Goal: Task Accomplishment & Management: Manage account settings

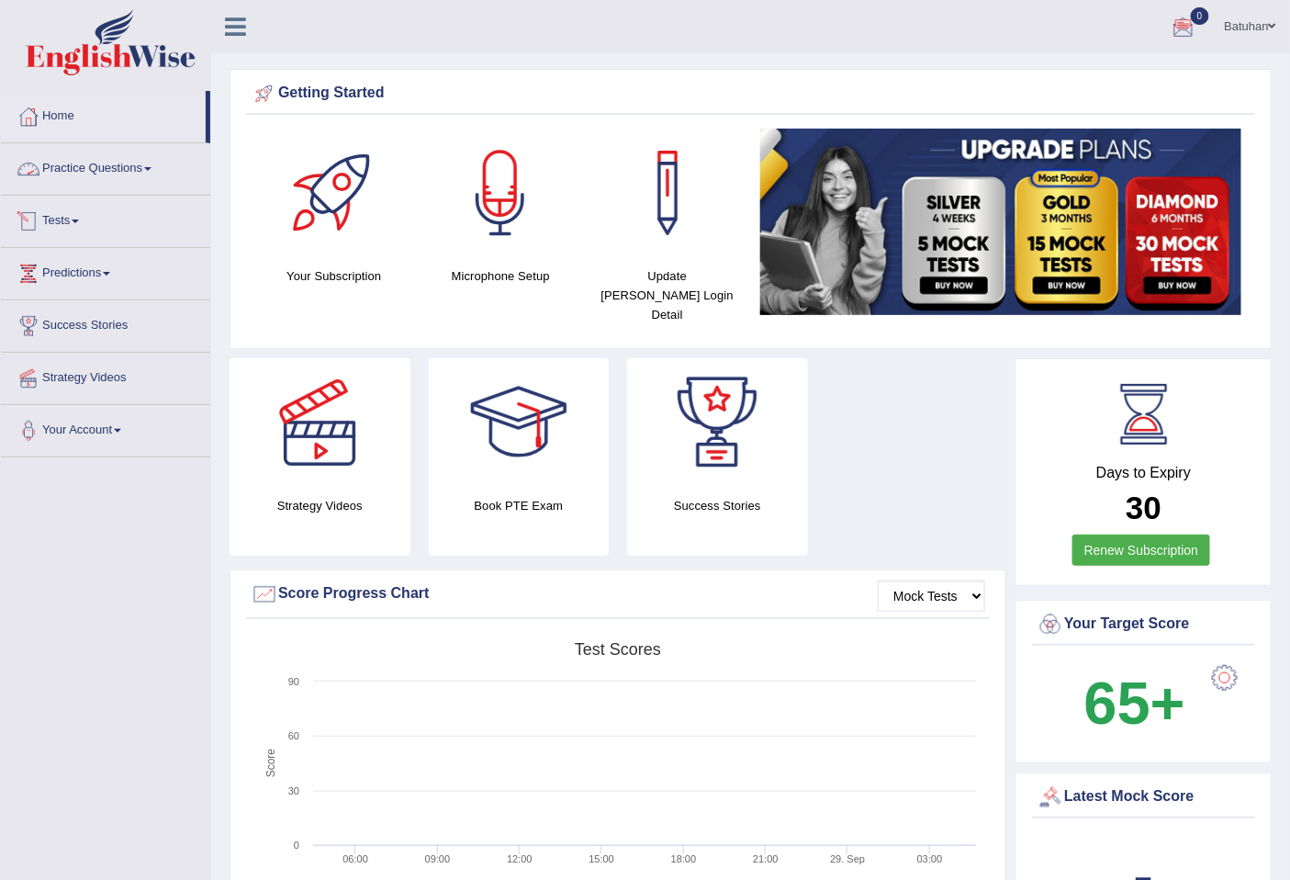
click at [42, 215] on link "Tests" at bounding box center [105, 219] width 209 height 46
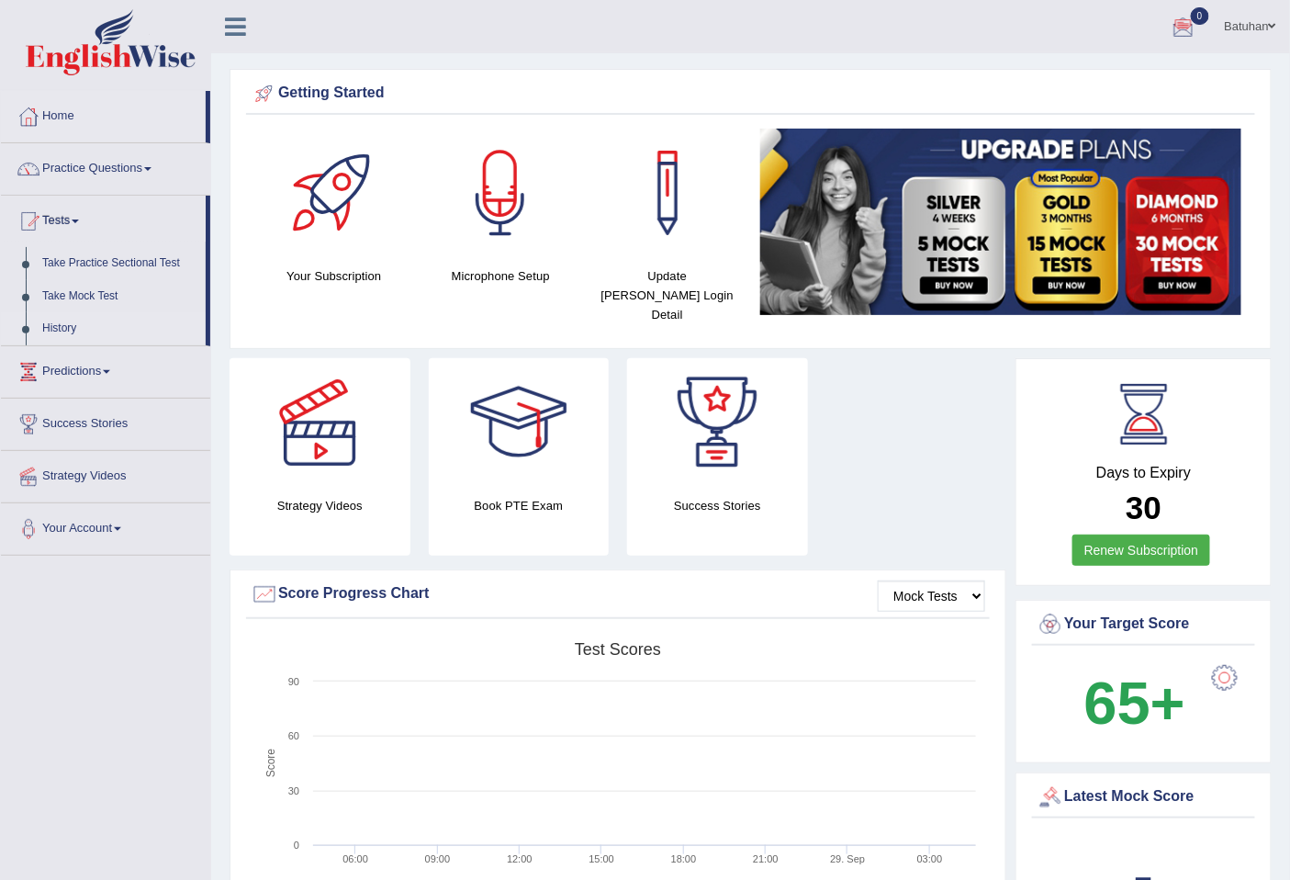
click at [68, 333] on link "History" at bounding box center [120, 328] width 172 height 33
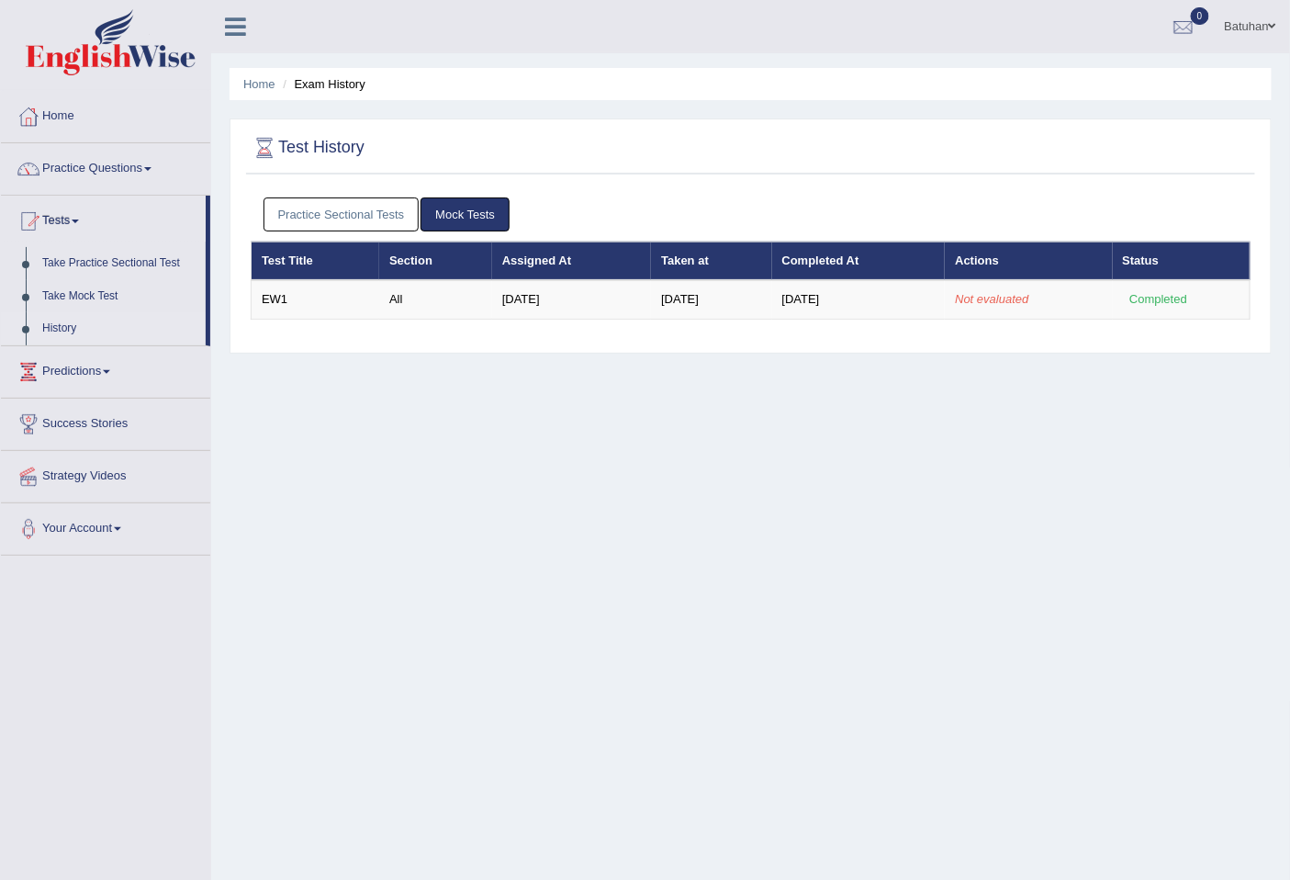
click at [459, 212] on link "Mock Tests" at bounding box center [465, 214] width 89 height 34
click at [93, 529] on link "Your Account" at bounding box center [105, 526] width 209 height 46
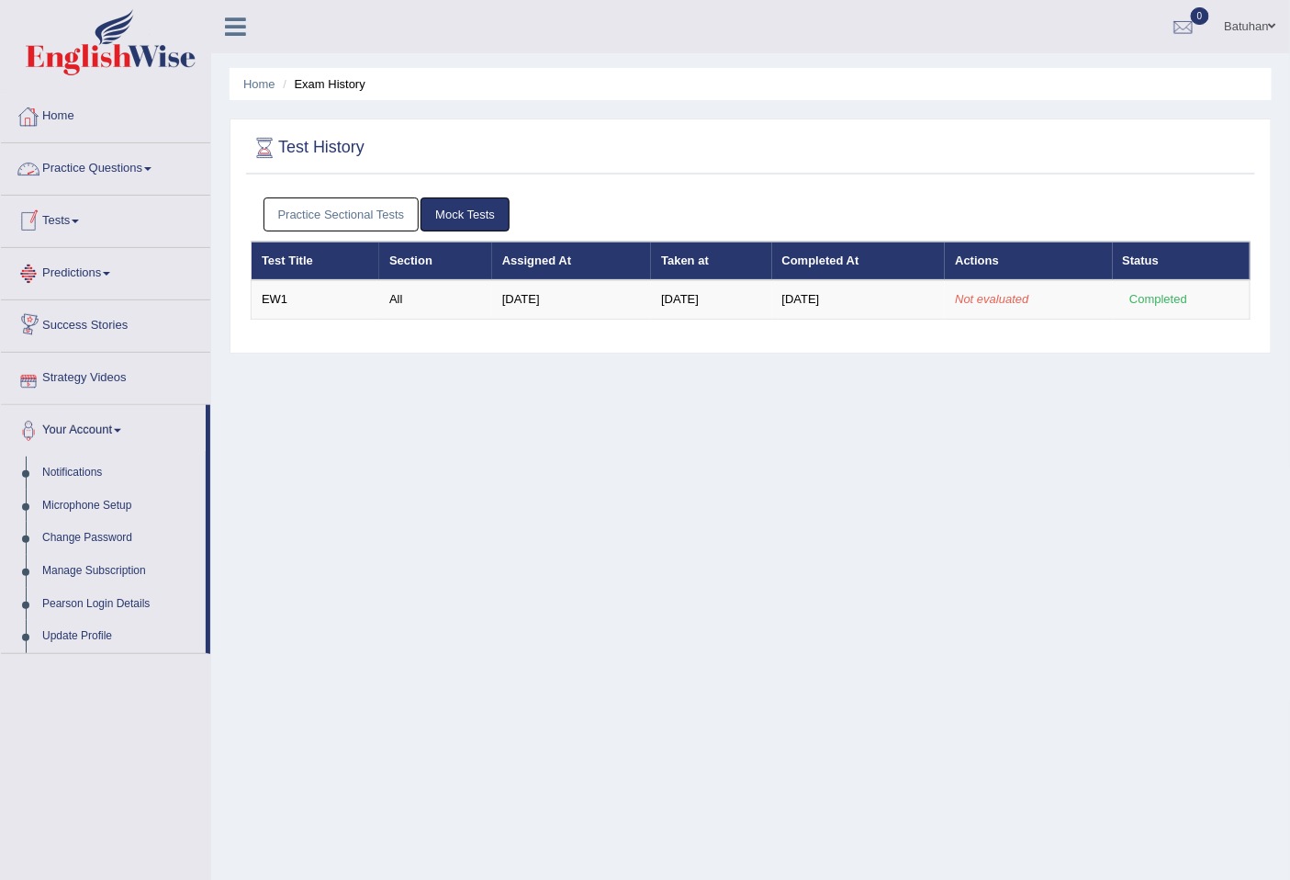
click at [61, 107] on link "Home" at bounding box center [105, 114] width 209 height 46
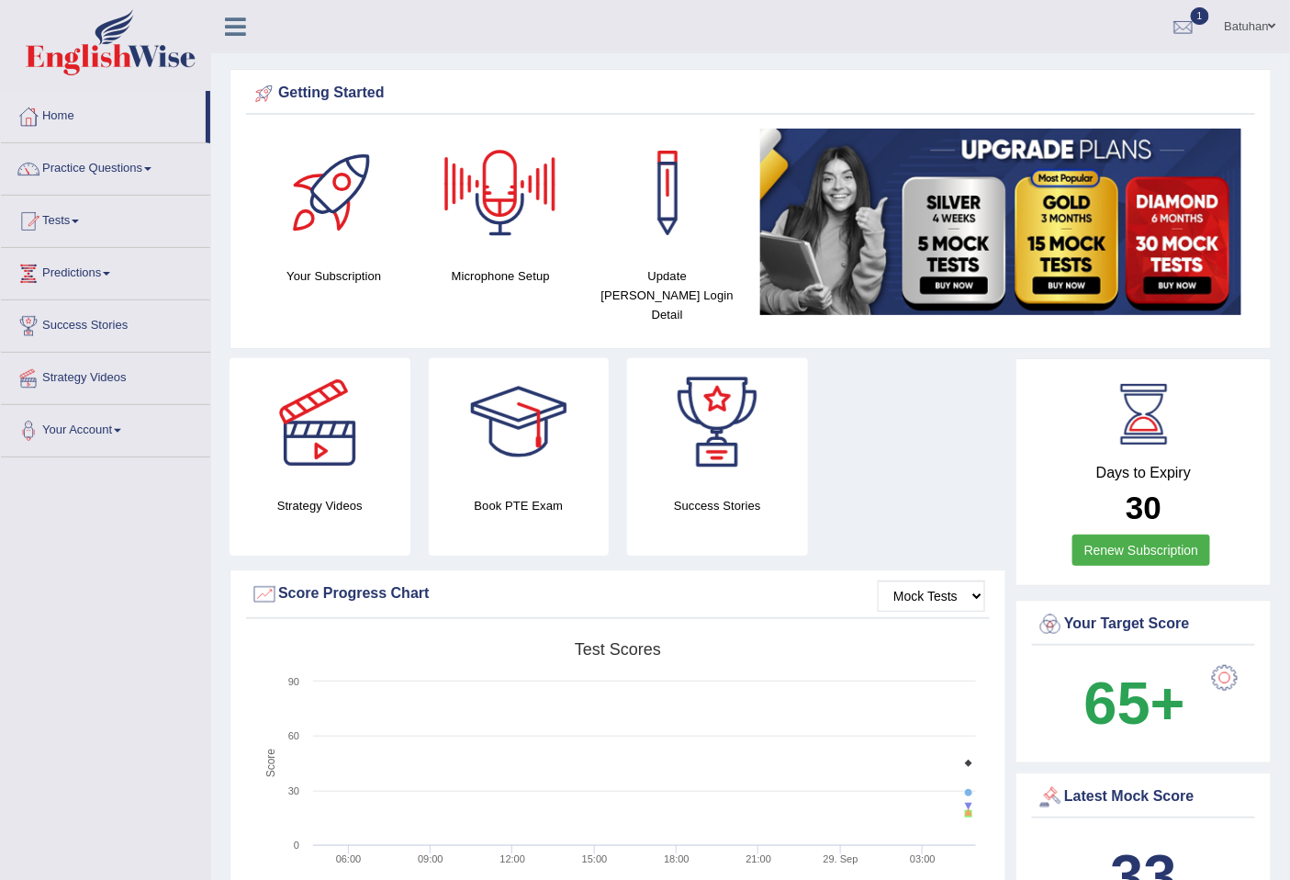
click at [1228, 18] on link "Batuhan" at bounding box center [1250, 24] width 79 height 48
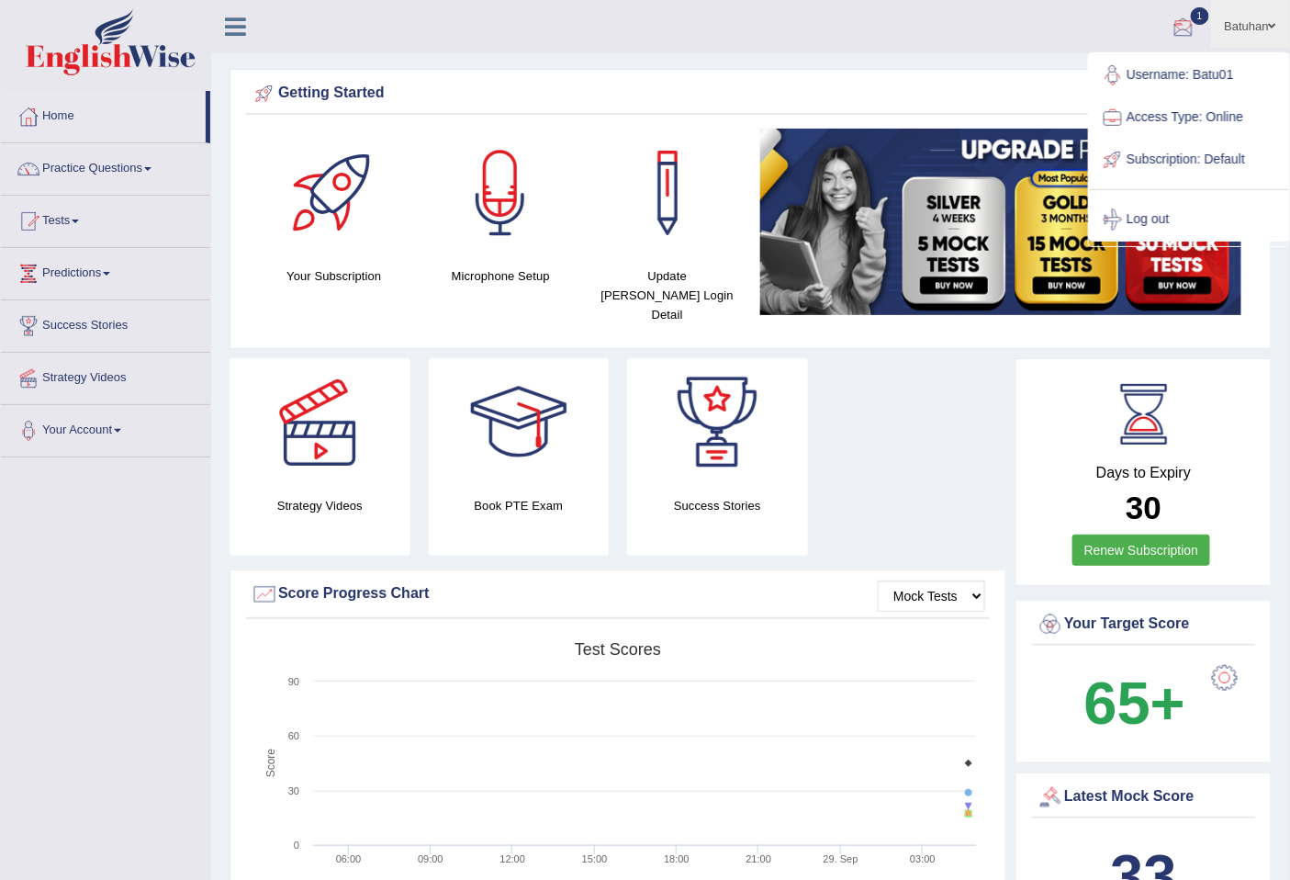
click at [1183, 28] on div at bounding box center [1184, 28] width 28 height 28
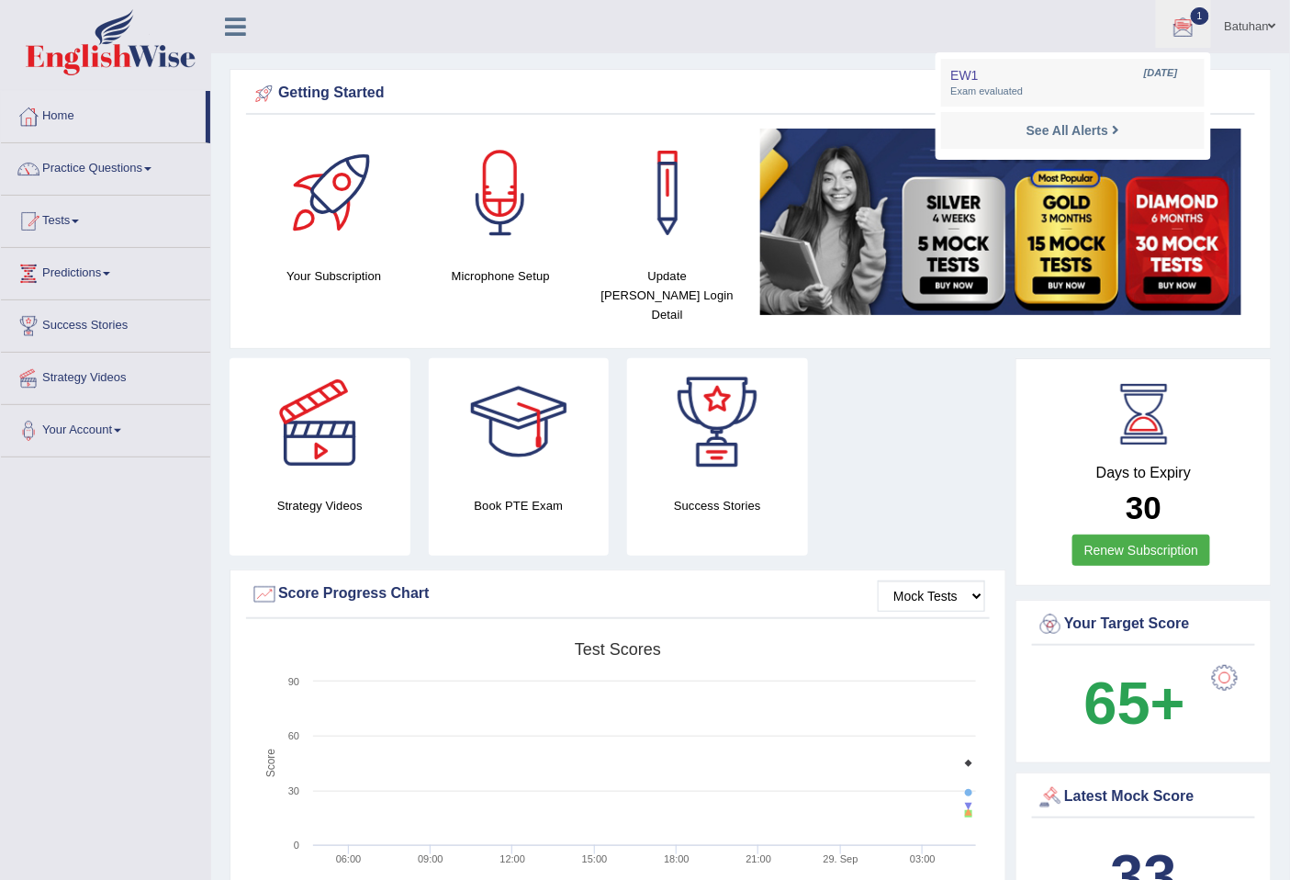
click at [1183, 28] on div at bounding box center [1184, 28] width 28 height 28
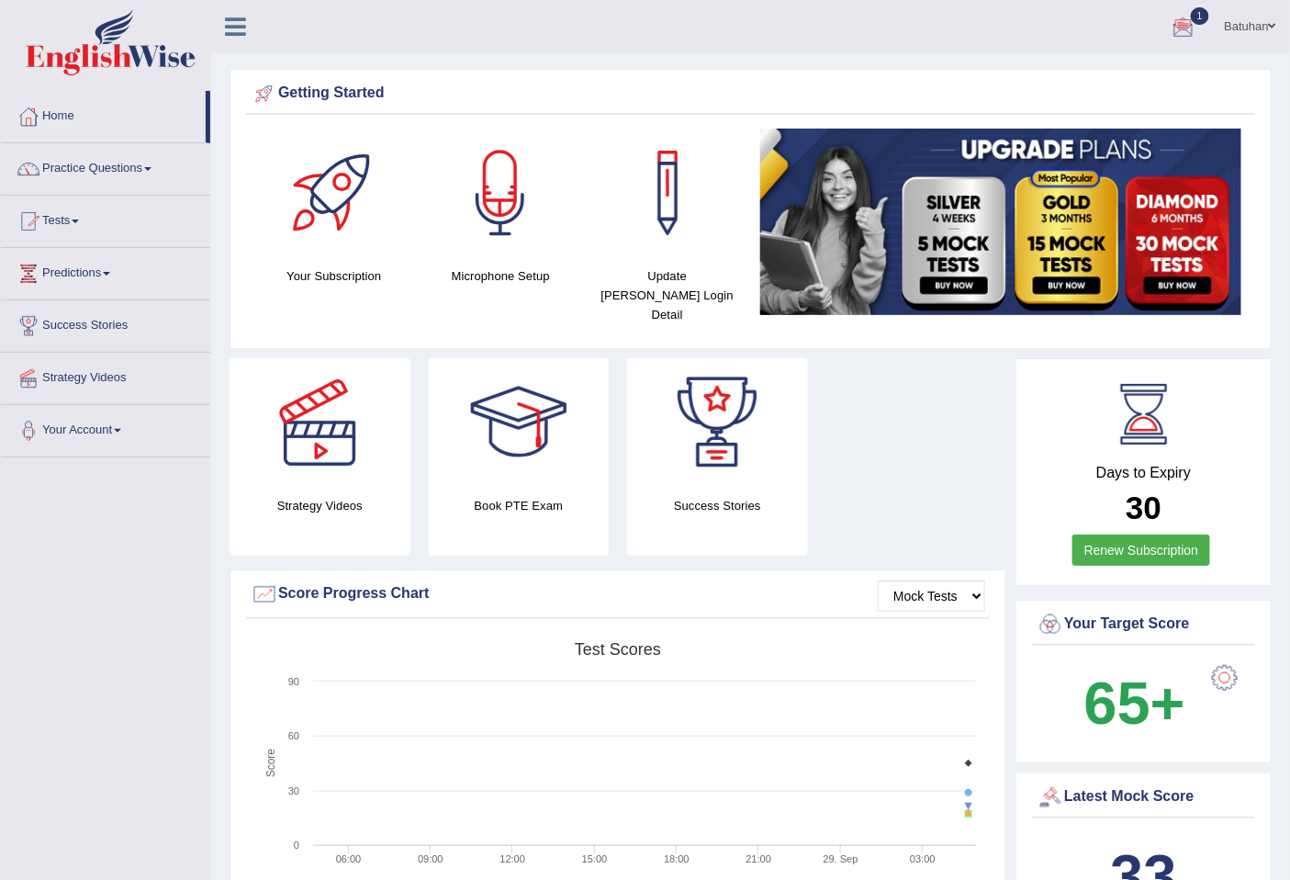
click at [1245, 28] on link "Batuhan" at bounding box center [1250, 24] width 79 height 48
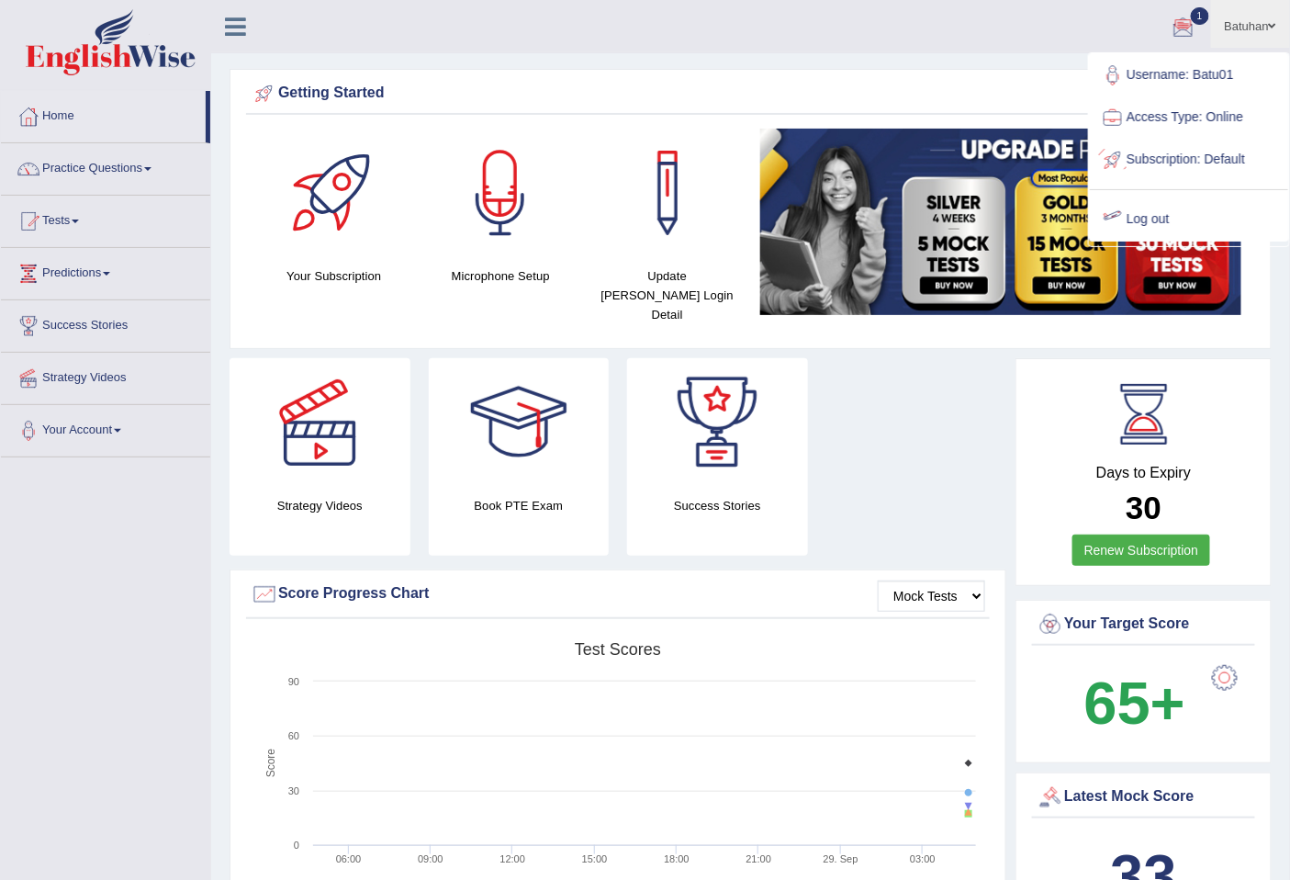
click at [1154, 212] on link "Log out" at bounding box center [1189, 219] width 198 height 42
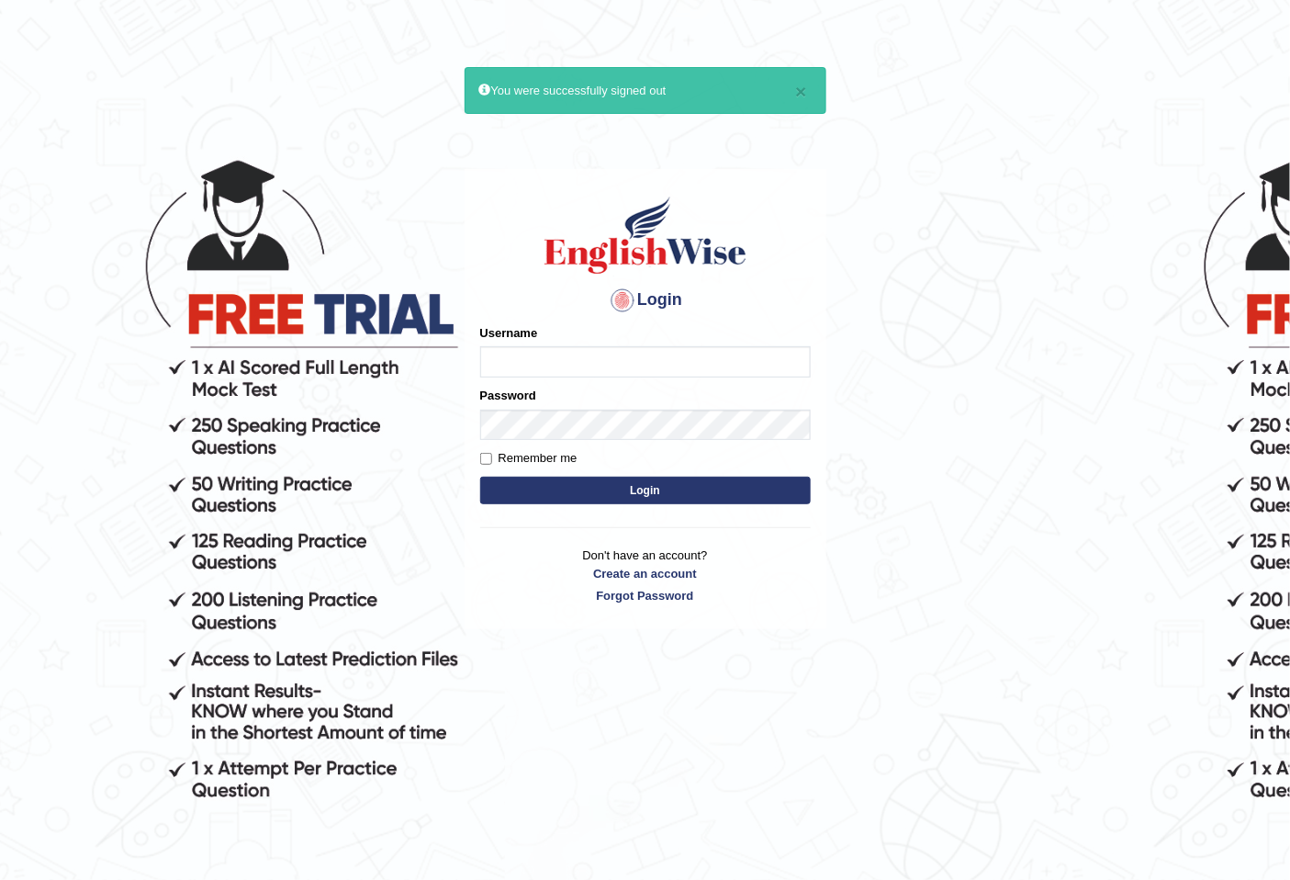
click at [523, 371] on input "Username" at bounding box center [645, 361] width 331 height 31
type input "Bondarenko"
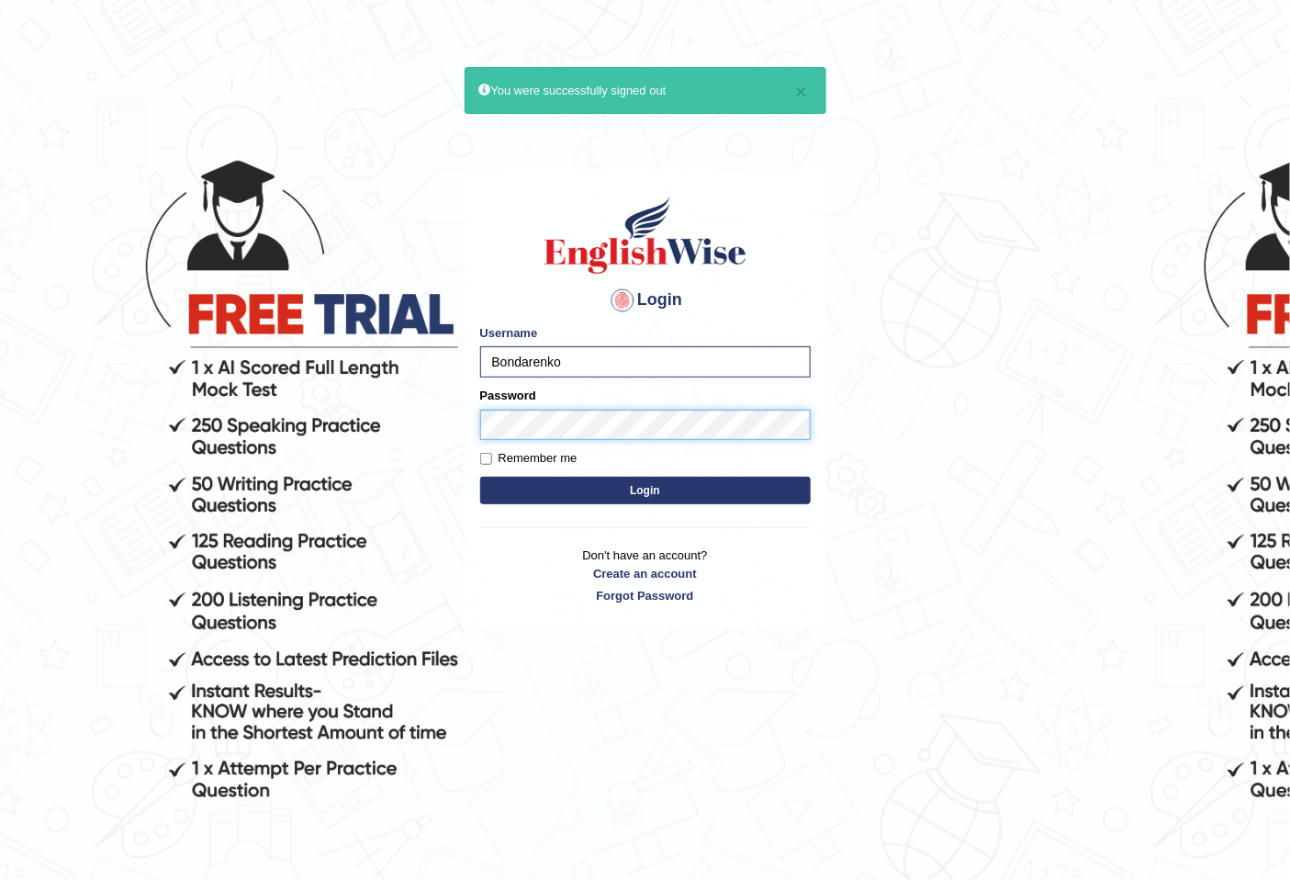
click at [480, 477] on button "Login" at bounding box center [645, 491] width 331 height 28
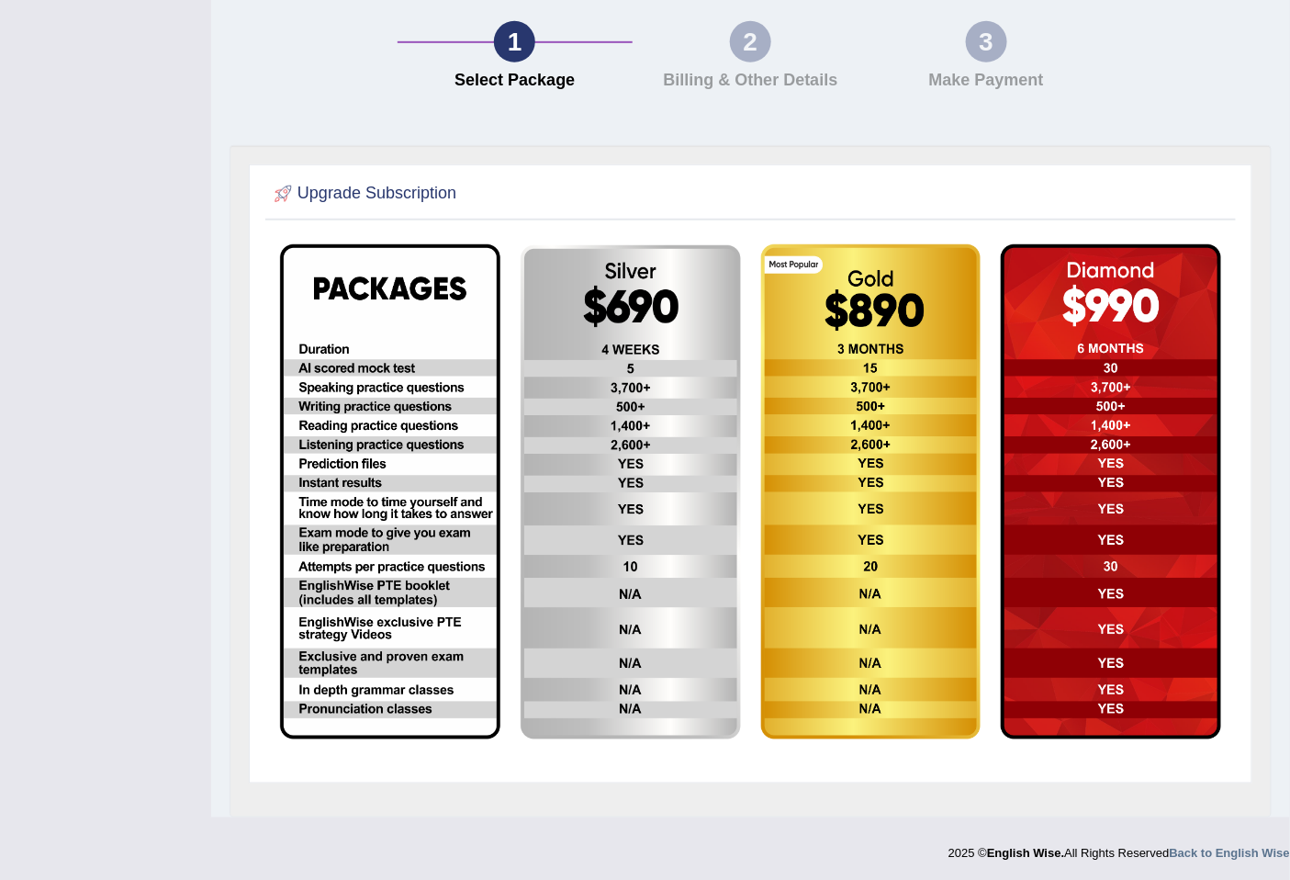
scroll to position [224, 0]
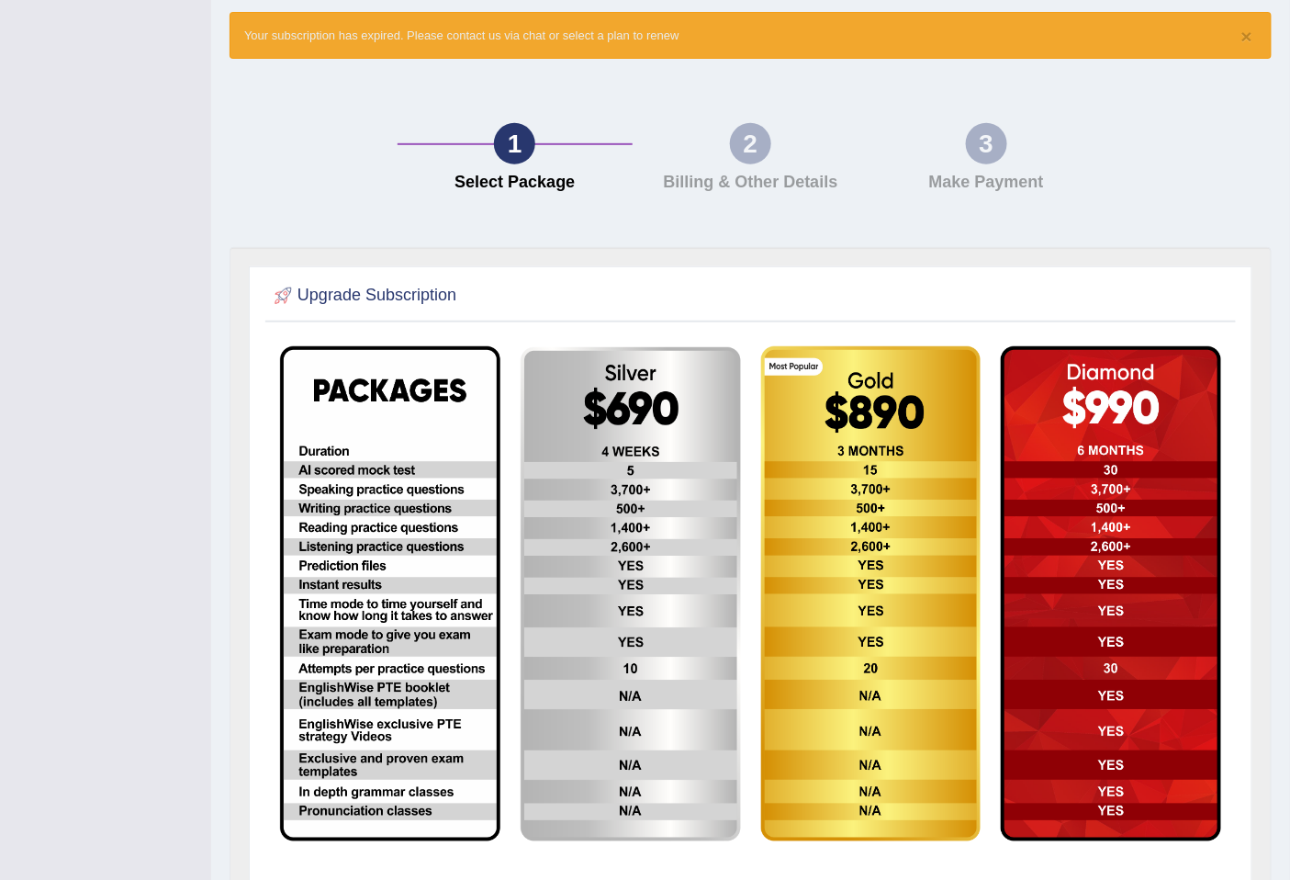
click at [411, 623] on img at bounding box center [390, 593] width 220 height 495
click at [380, 396] on img at bounding box center [390, 593] width 220 height 495
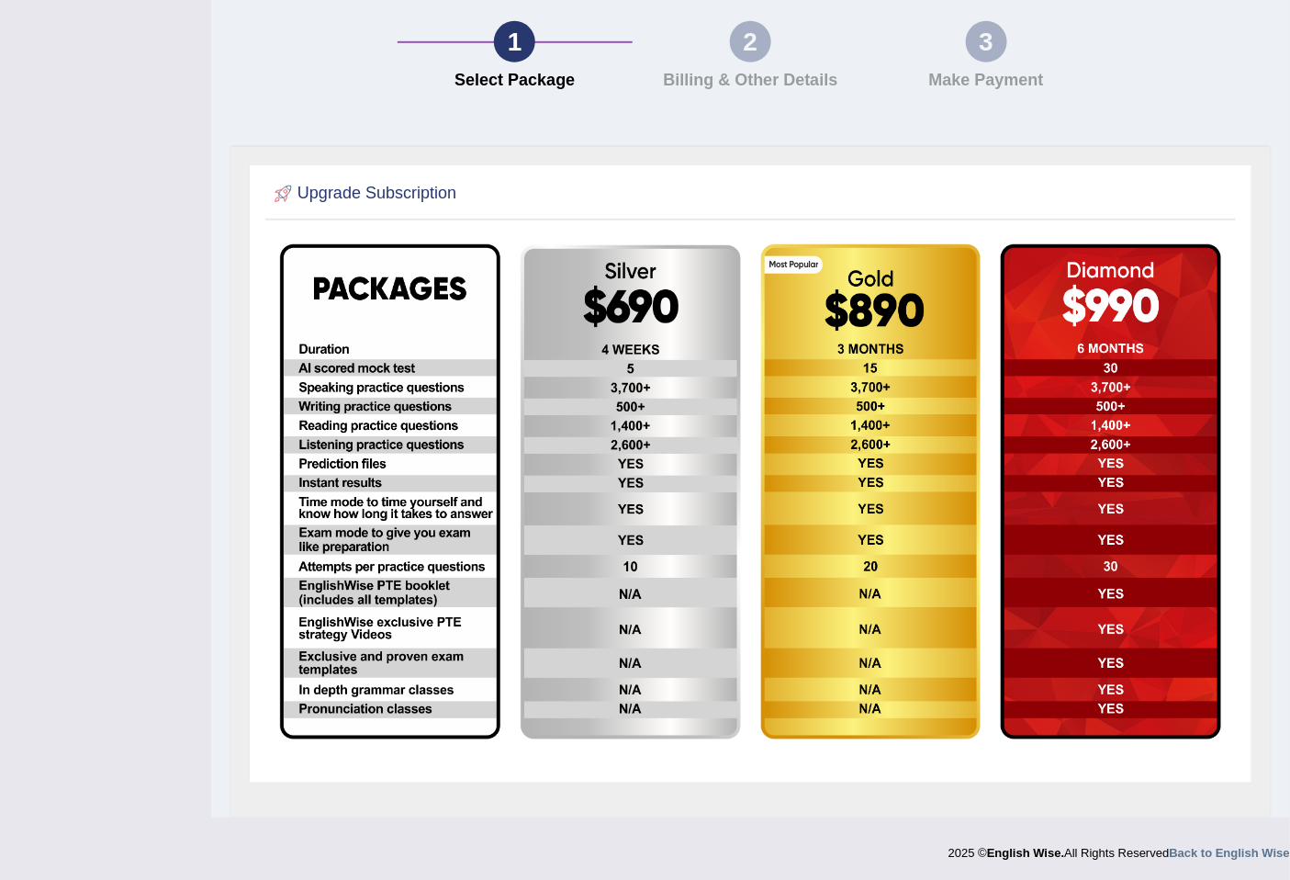
click at [366, 696] on img at bounding box center [390, 491] width 220 height 495
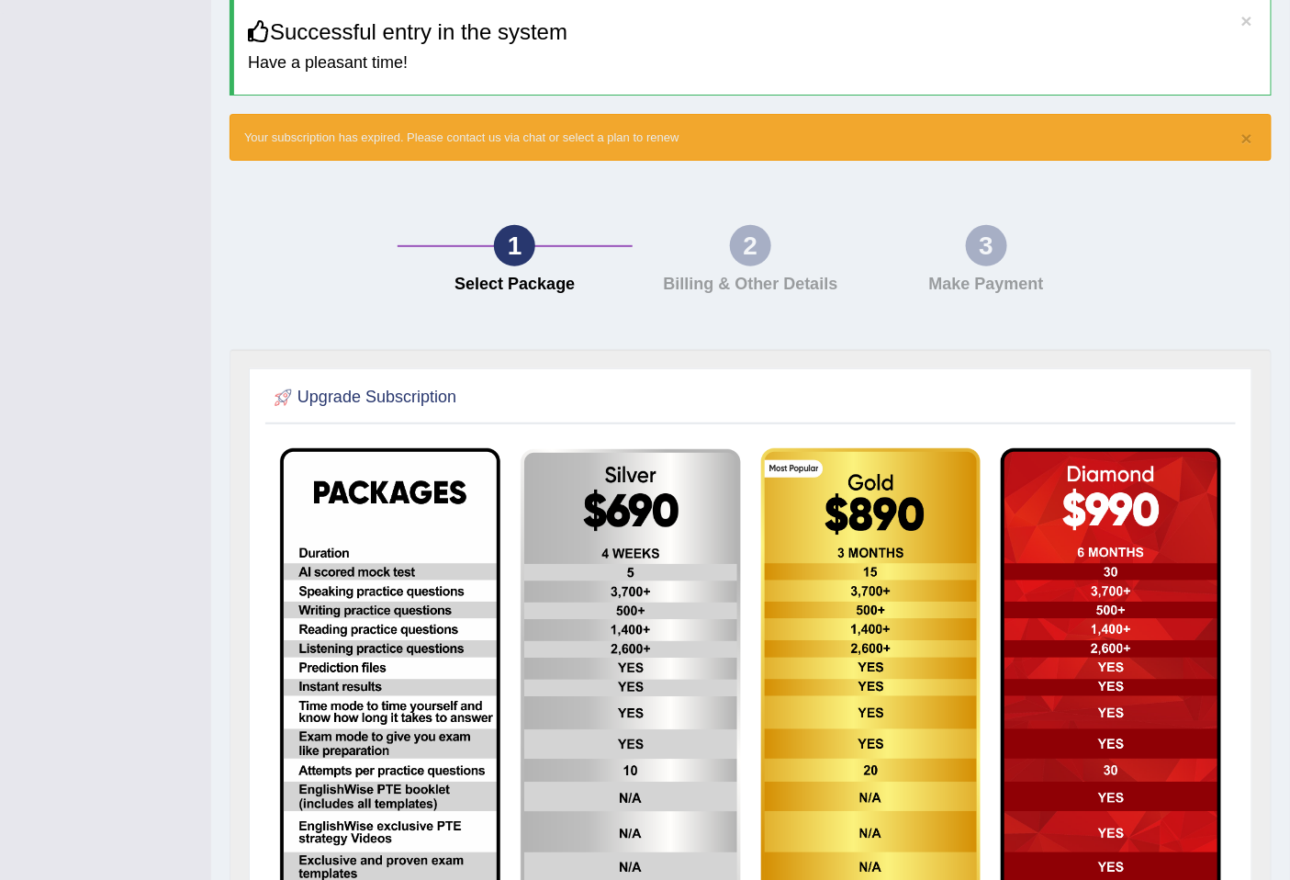
scroll to position [0, 0]
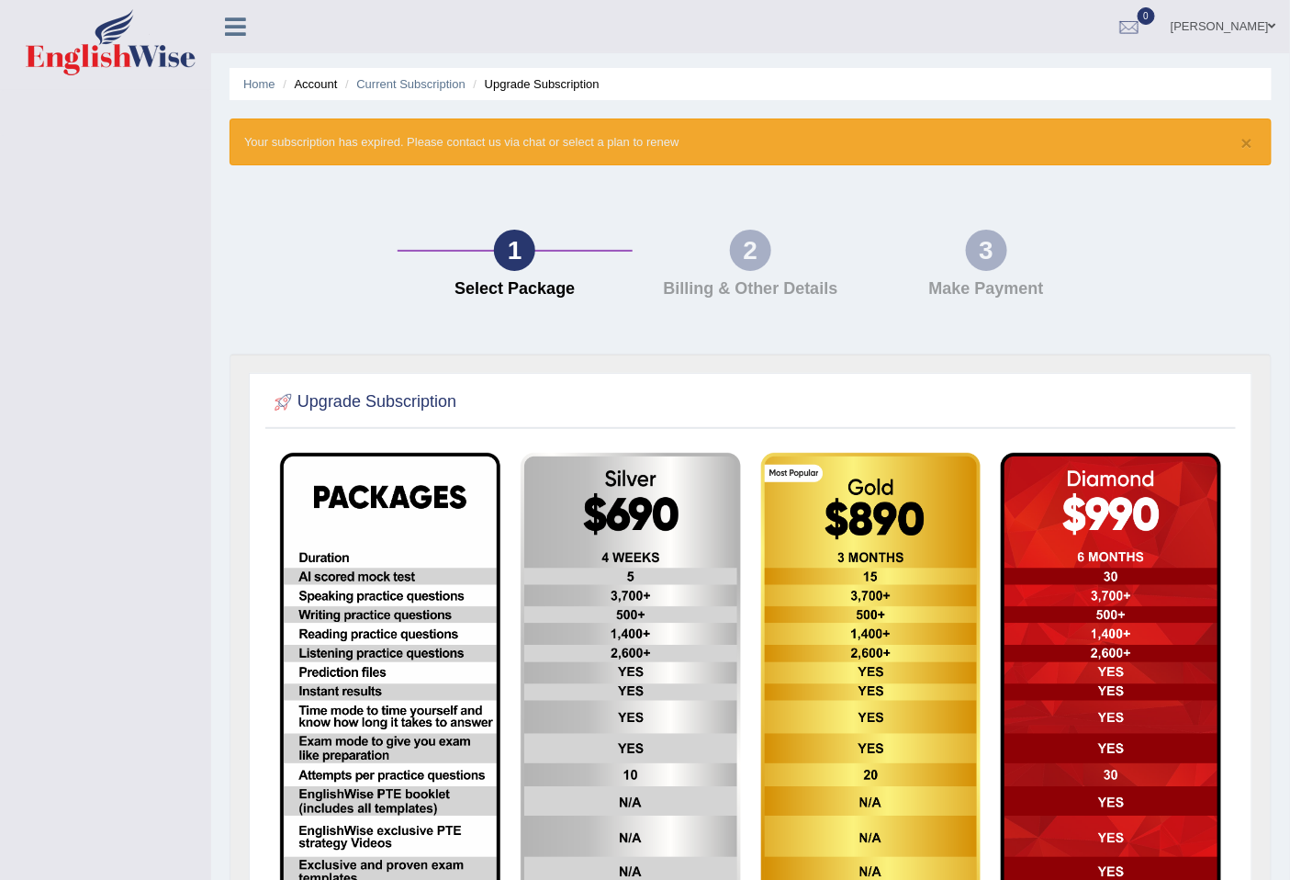
click at [1186, 29] on link "[PERSON_NAME]" at bounding box center [1223, 24] width 133 height 48
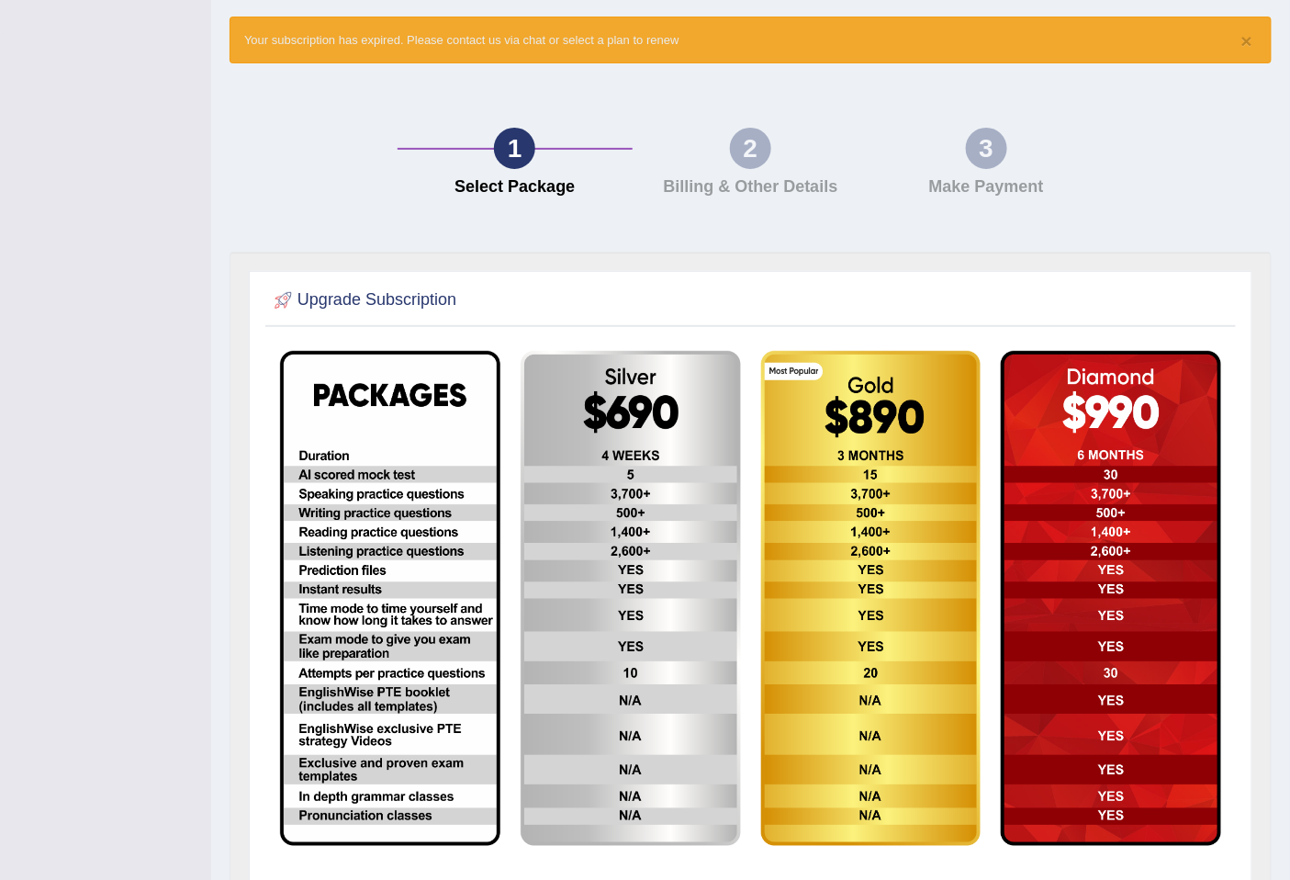
click at [197, 536] on div "Toggle navigation Denis Bondarenko Toggle navigation Username: Bondarenko Acces…" at bounding box center [645, 438] width 1290 height 1081
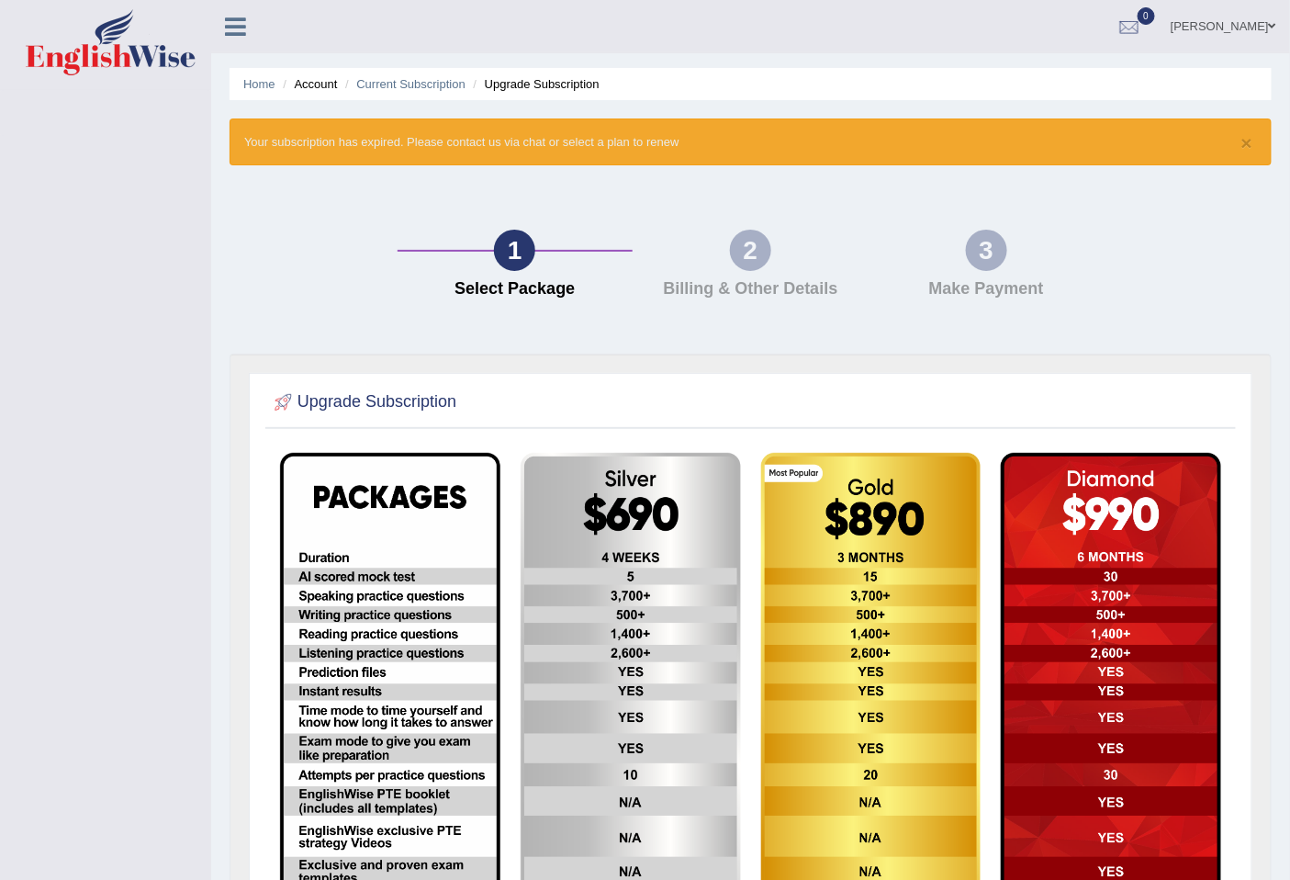
click at [1236, 15] on link "[PERSON_NAME]" at bounding box center [1223, 24] width 133 height 48
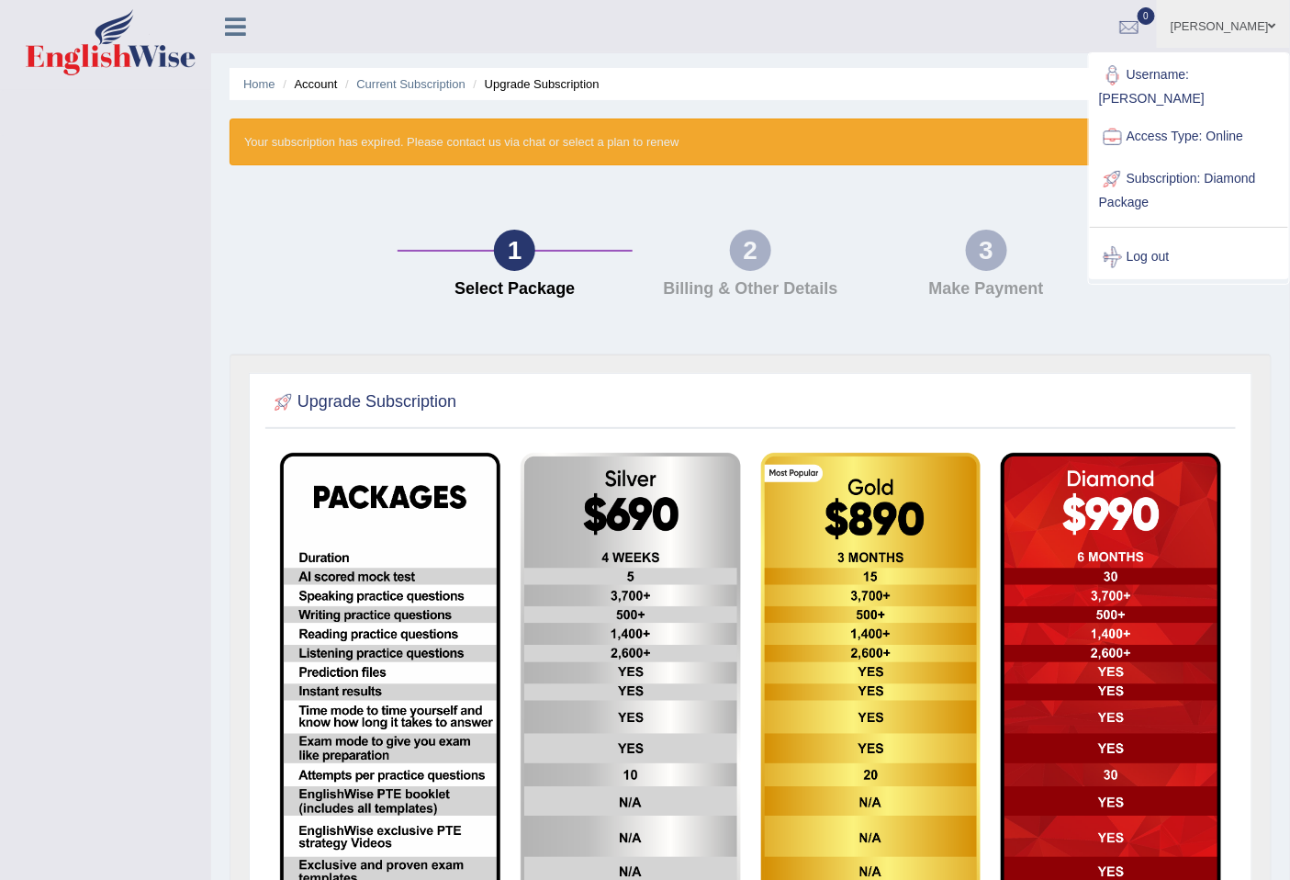
click at [1191, 116] on link "Access Type: Online" at bounding box center [1189, 137] width 198 height 42
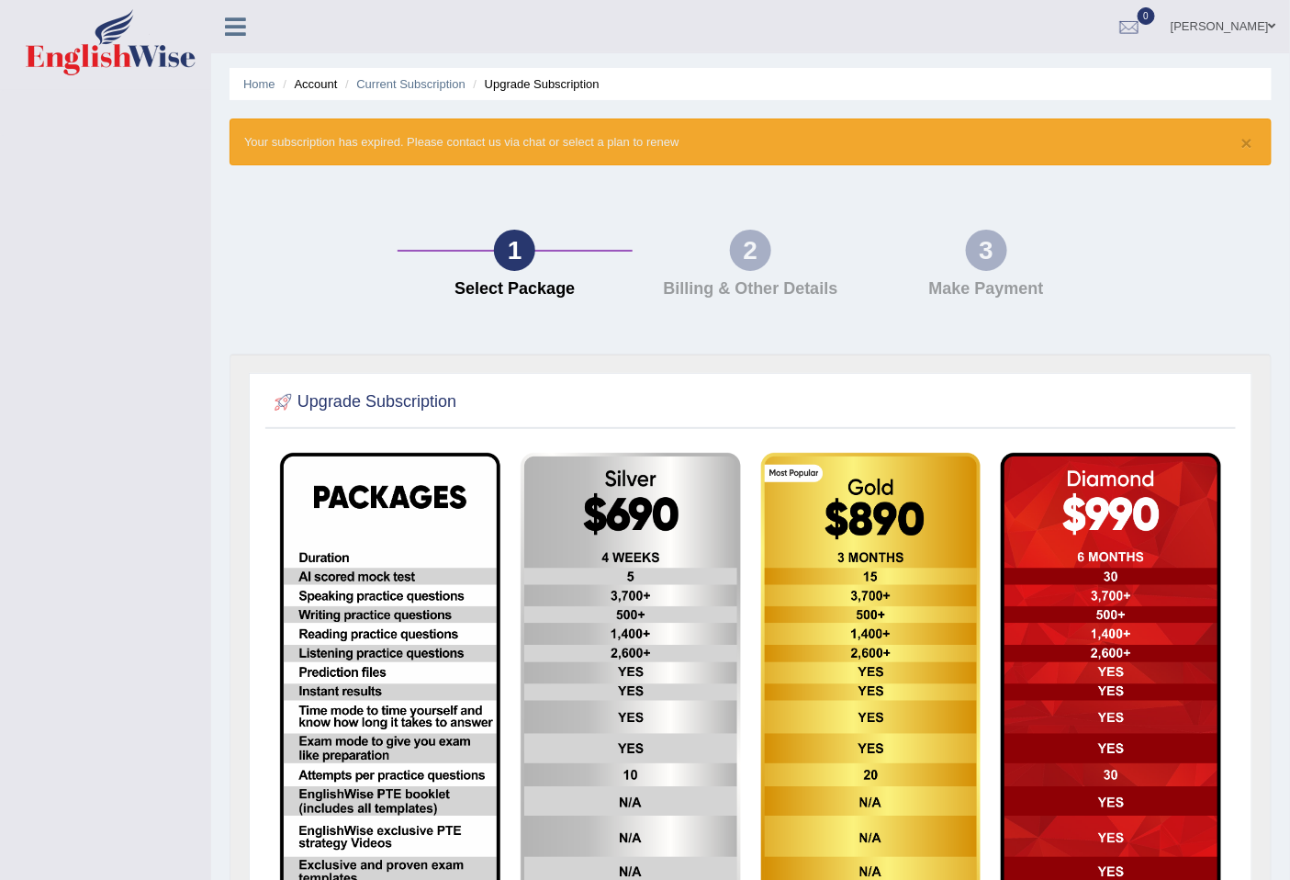
click at [1224, 26] on link "[PERSON_NAME]" at bounding box center [1223, 24] width 133 height 48
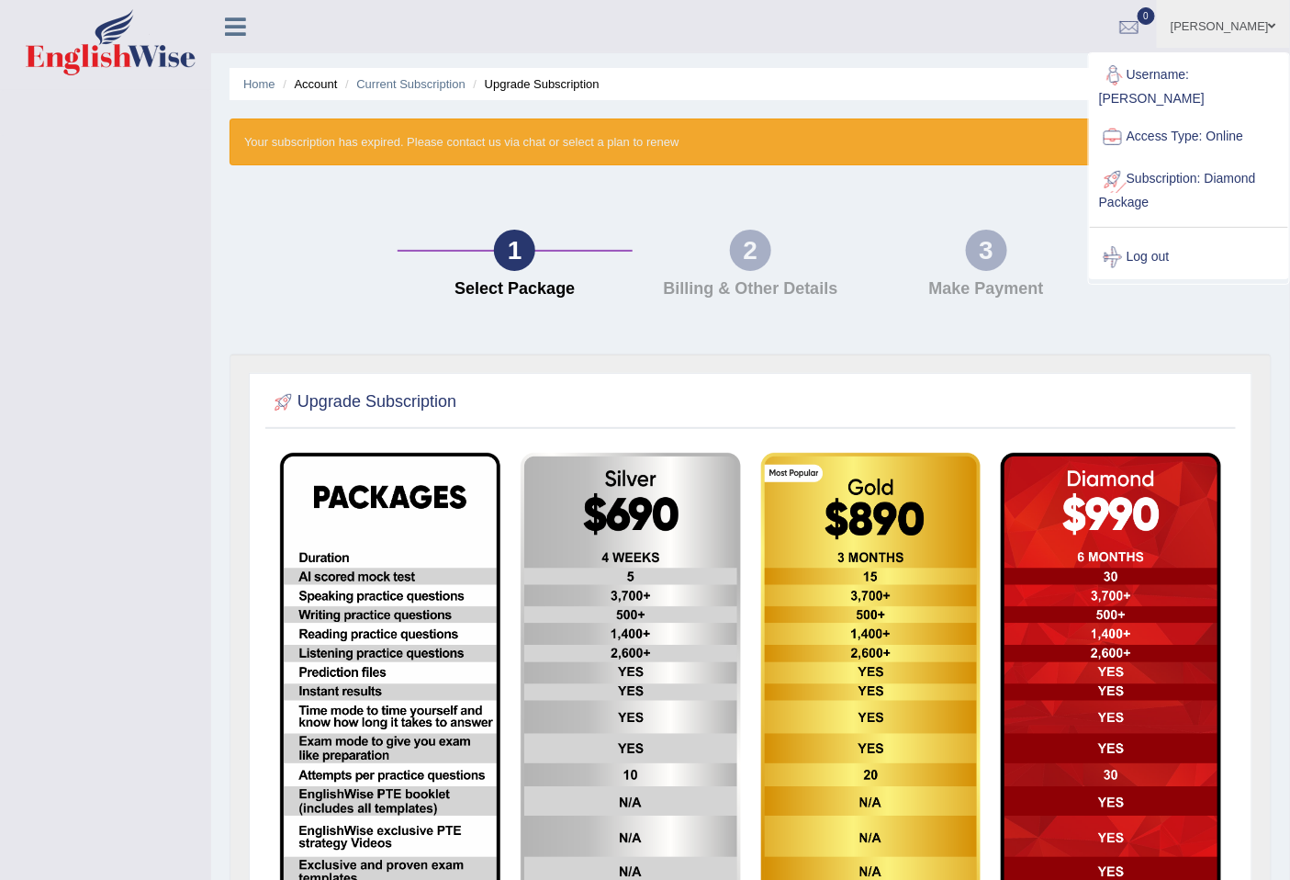
click at [1176, 158] on link "Subscription: Diamond Package" at bounding box center [1189, 189] width 198 height 62
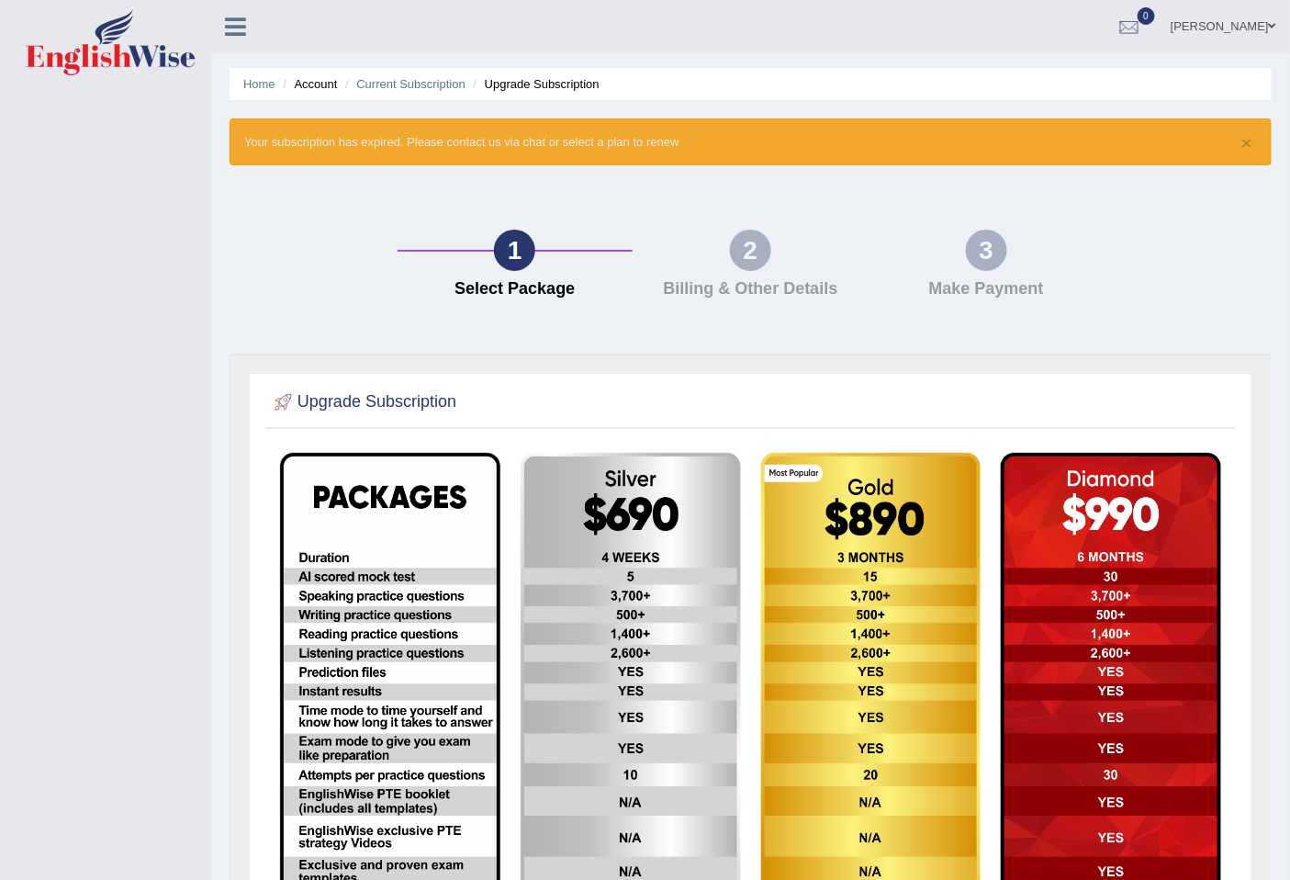
click at [1229, 5] on link "[PERSON_NAME]" at bounding box center [1223, 24] width 133 height 48
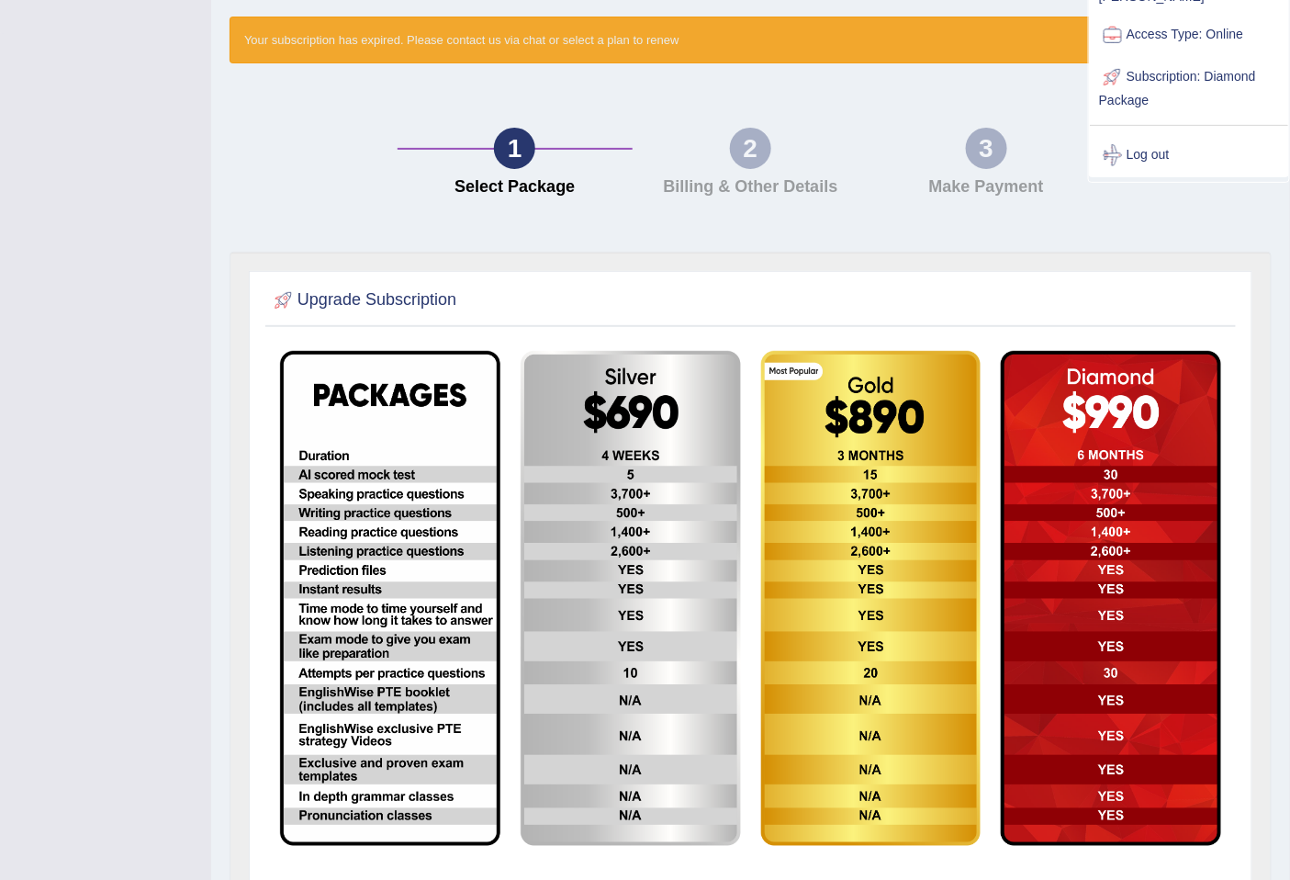
scroll to position [204, 0]
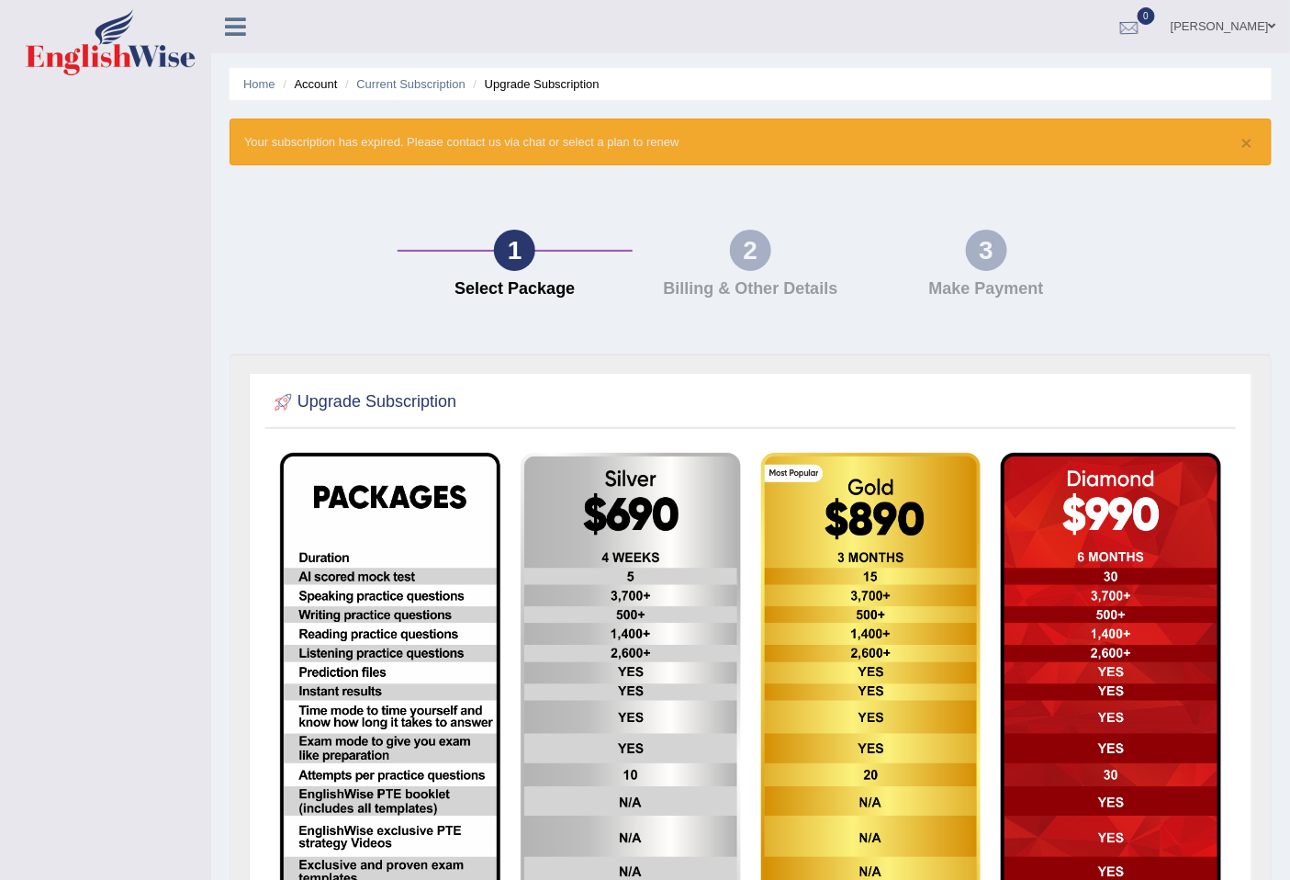
click at [1120, 25] on div at bounding box center [1130, 28] width 28 height 28
click at [269, 75] on li "Home" at bounding box center [259, 83] width 32 height 17
click at [270, 81] on link "Home" at bounding box center [259, 84] width 32 height 14
click at [406, 84] on link "Current Subscription" at bounding box center [410, 84] width 109 height 14
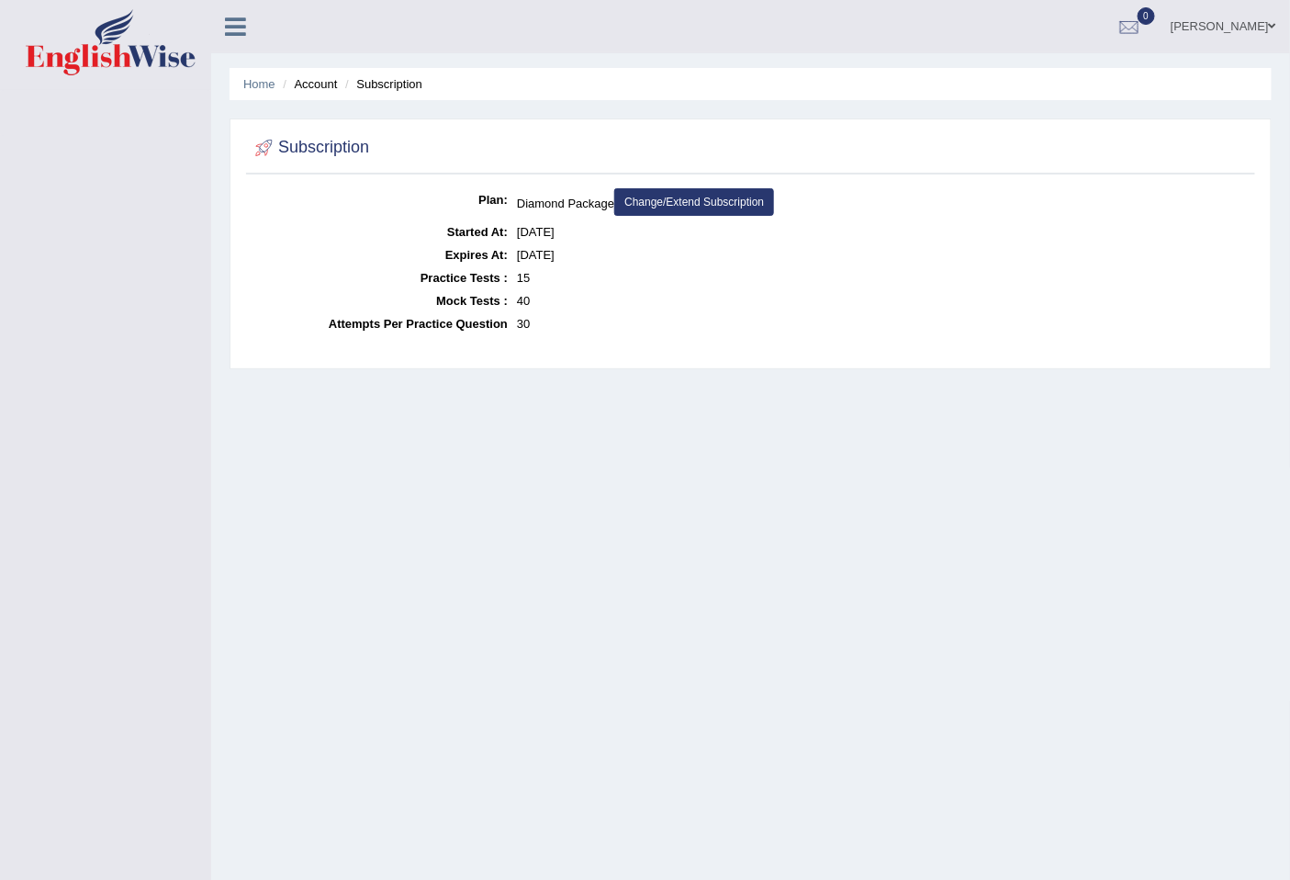
click at [377, 92] on li "Subscription" at bounding box center [382, 83] width 82 height 17
click at [254, 78] on link "Home" at bounding box center [259, 84] width 32 height 14
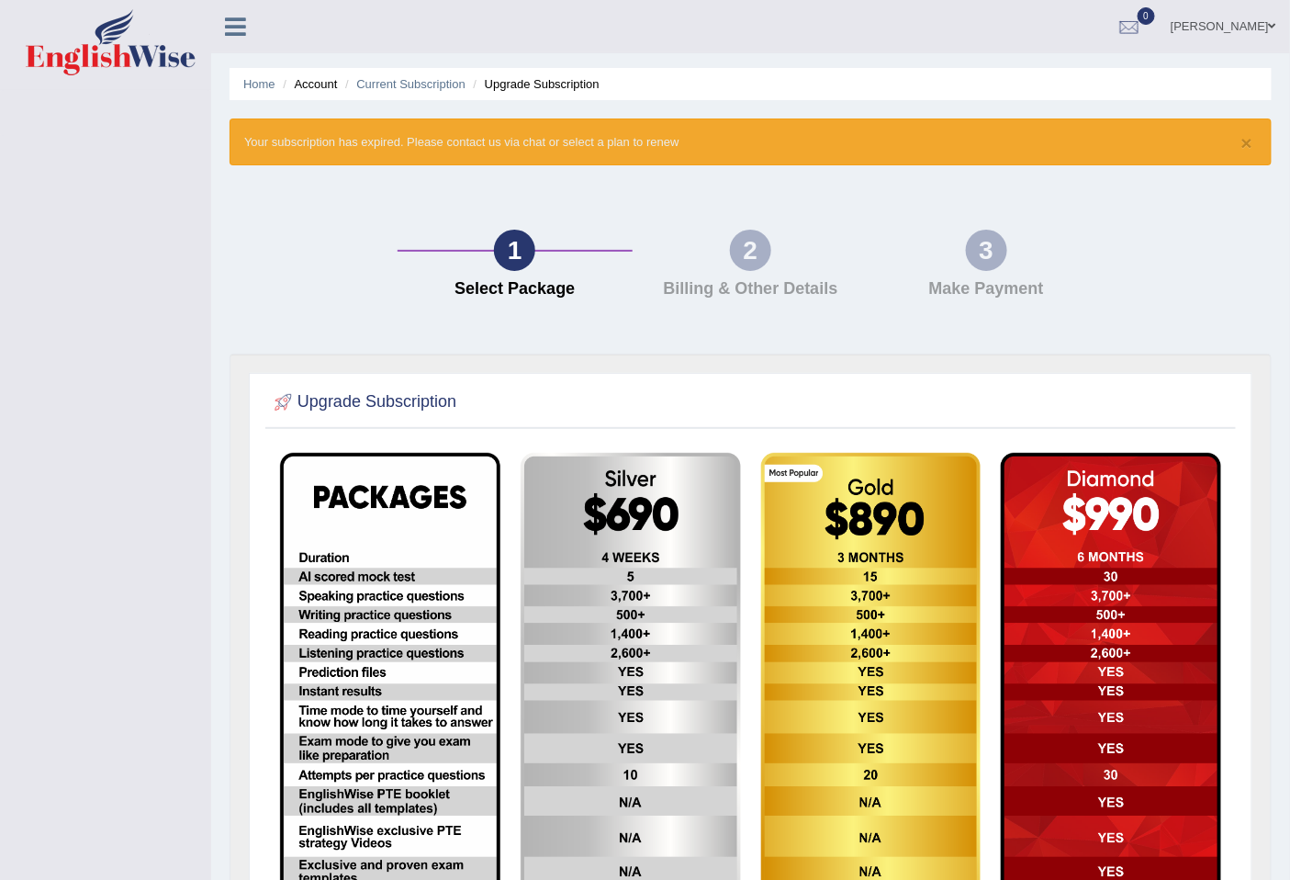
click at [136, 261] on div "Toggle navigation Denis Bondarenko Toggle navigation Username: Bondarenko Acces…" at bounding box center [645, 540] width 1290 height 1081
click at [1245, 29] on link "Denis Bondarenko" at bounding box center [1223, 24] width 133 height 48
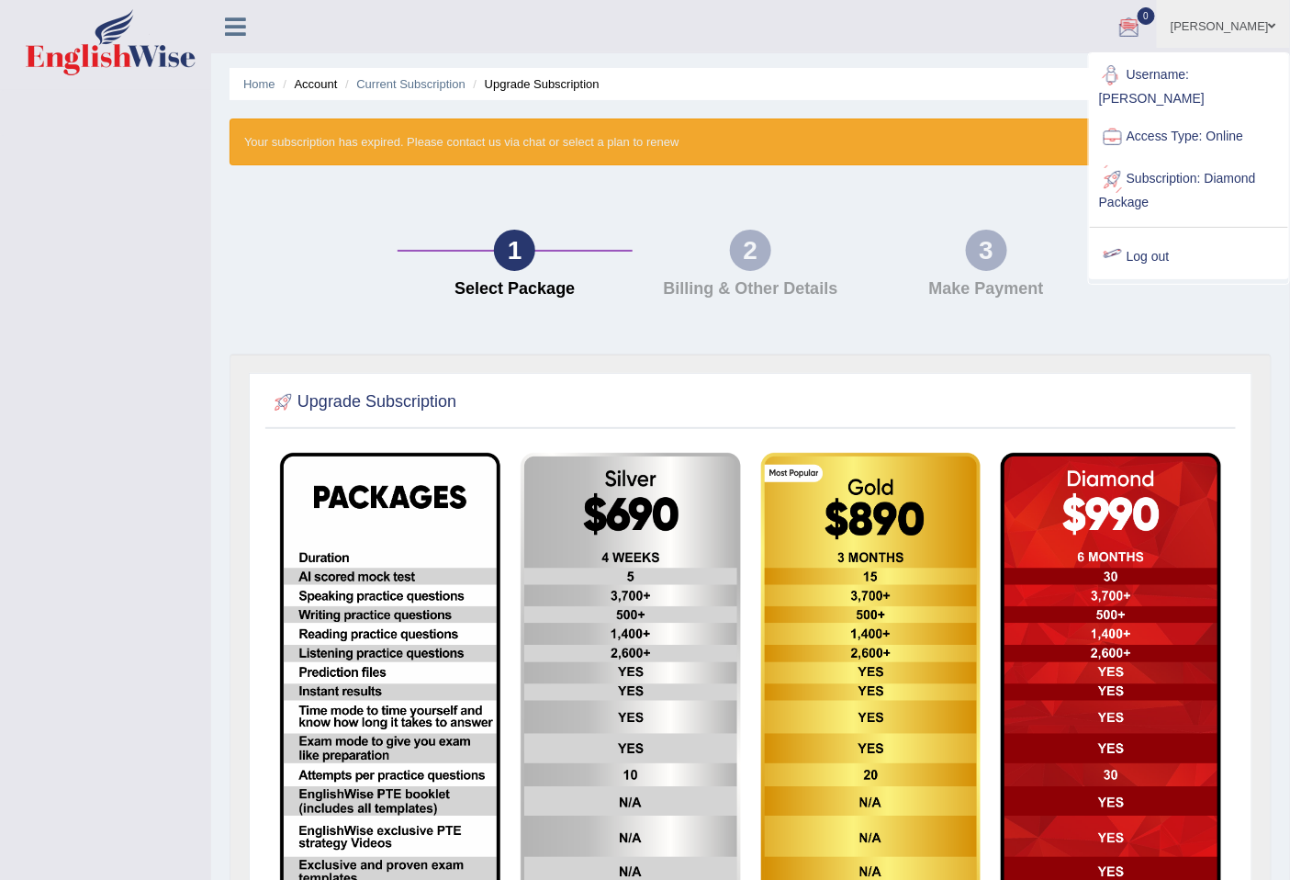
click at [1134, 241] on link "Log out" at bounding box center [1189, 257] width 198 height 42
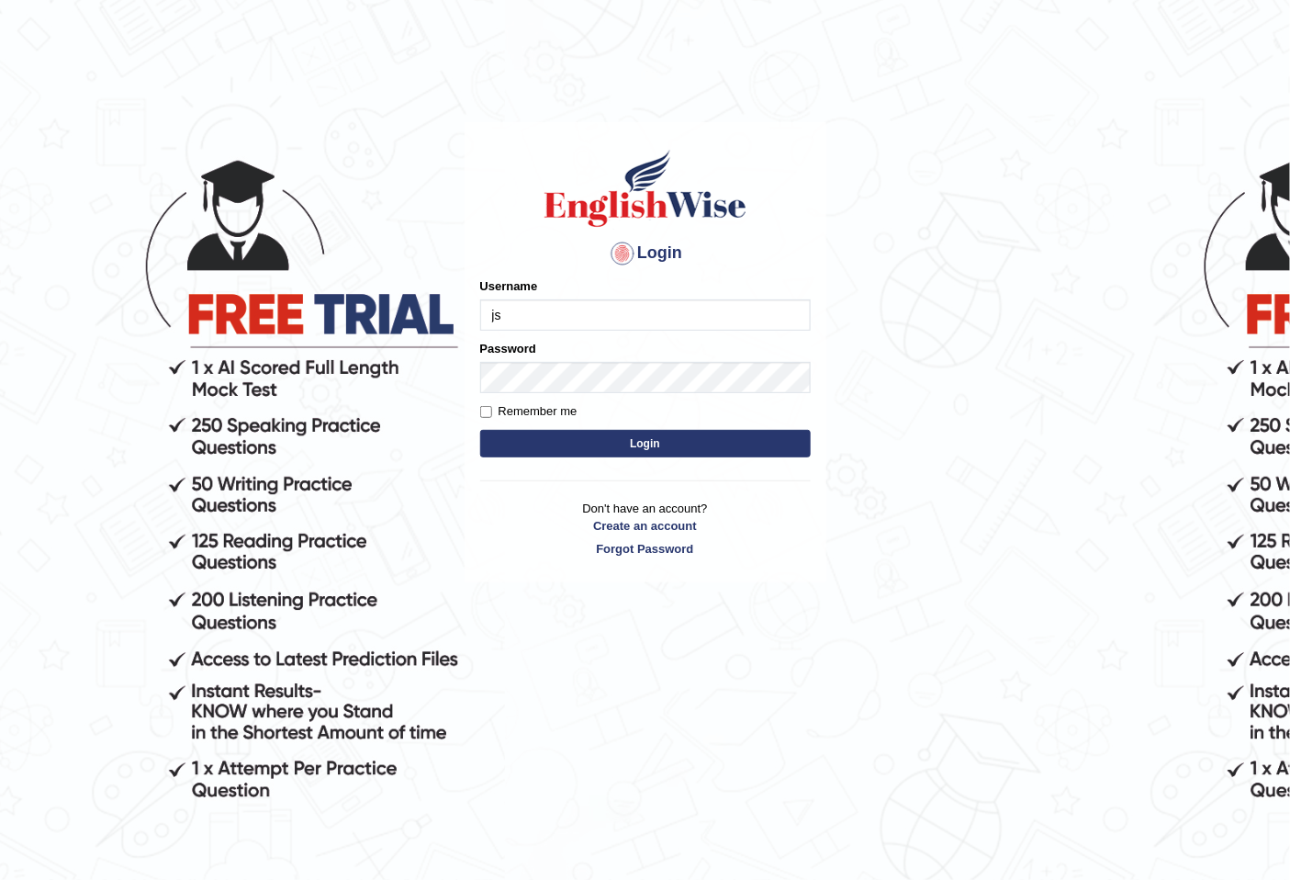
type input "j"
